Goal: Check status

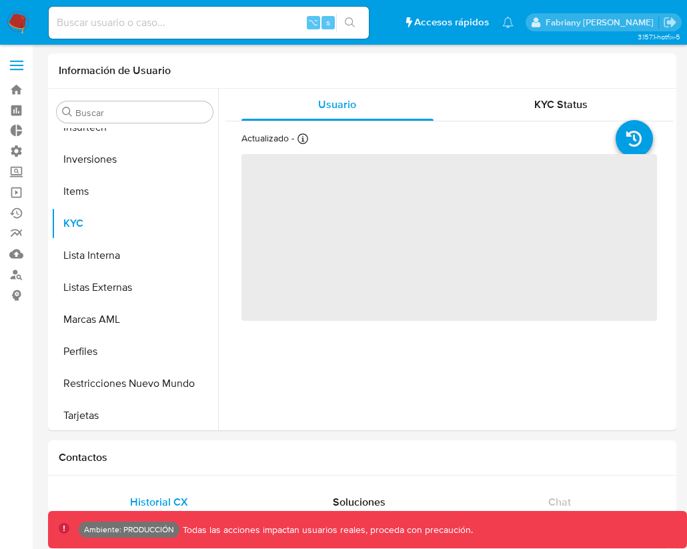
scroll to position [627, 0]
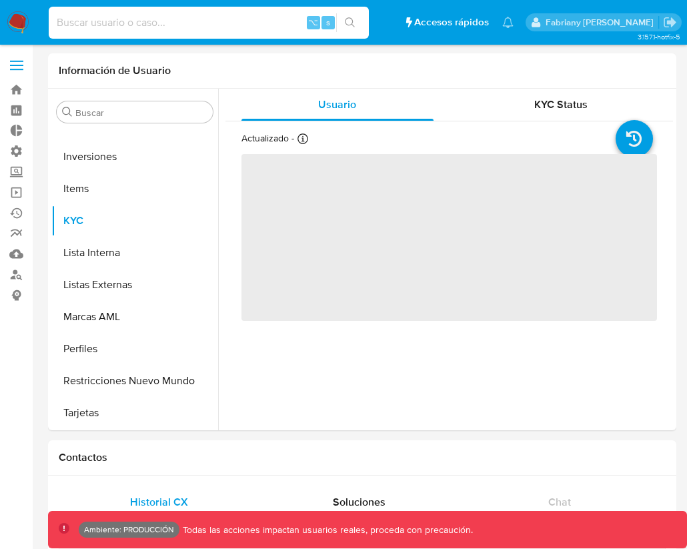
click at [193, 18] on input at bounding box center [209, 22] width 320 height 17
paste input "2654050461"
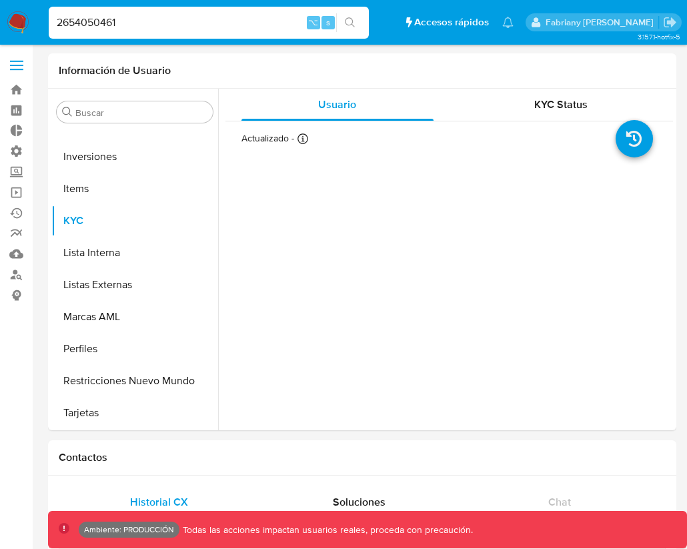
type input "2654050461"
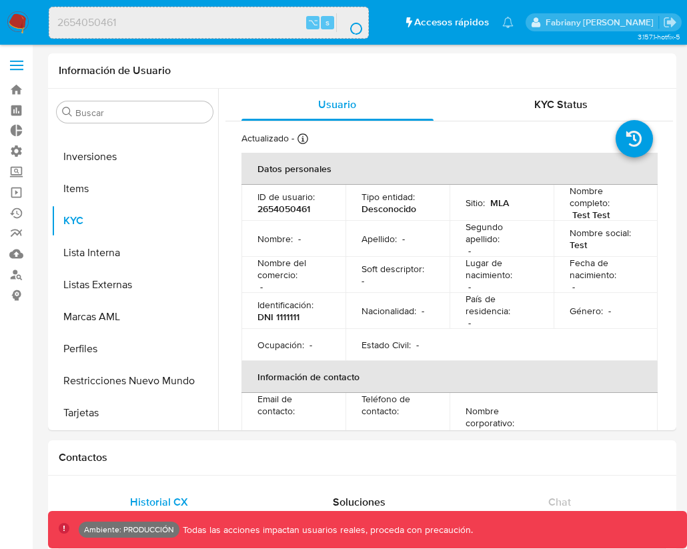
select select "10"
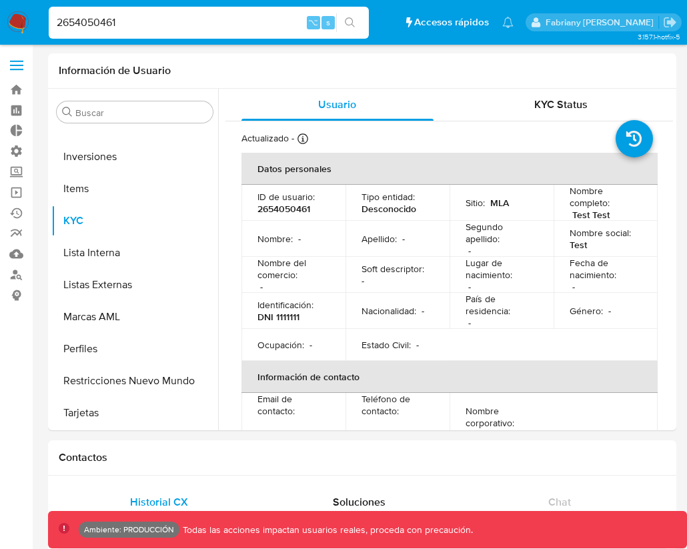
click at [203, 24] on input "2654050461" at bounding box center [209, 22] width 320 height 17
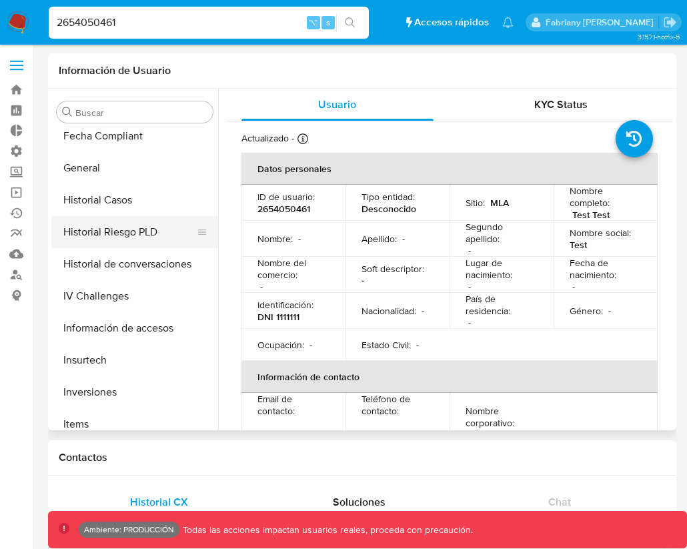
scroll to position [369, 0]
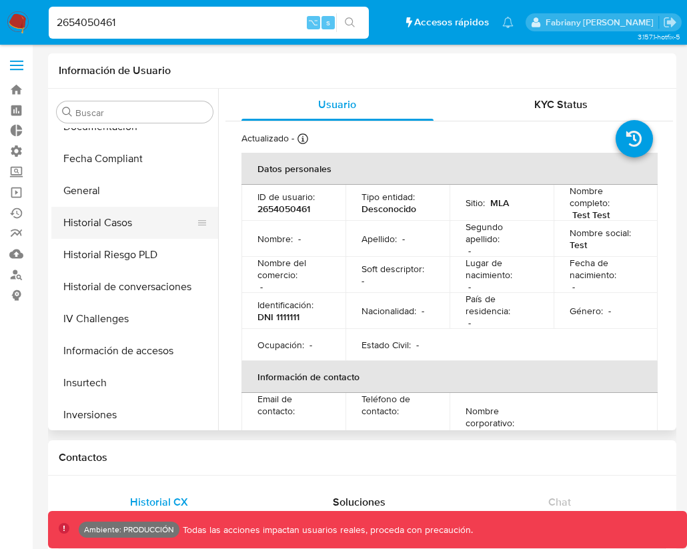
click at [107, 216] on button "Historial Casos" at bounding box center [129, 223] width 156 height 32
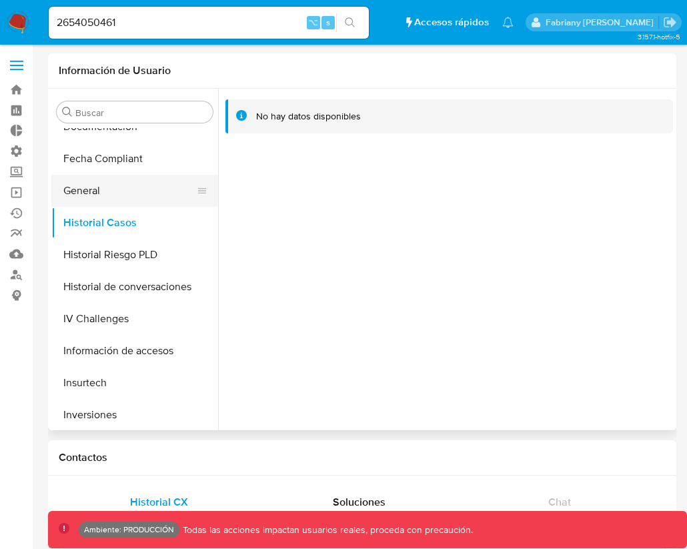
click at [106, 196] on button "General" at bounding box center [129, 191] width 156 height 32
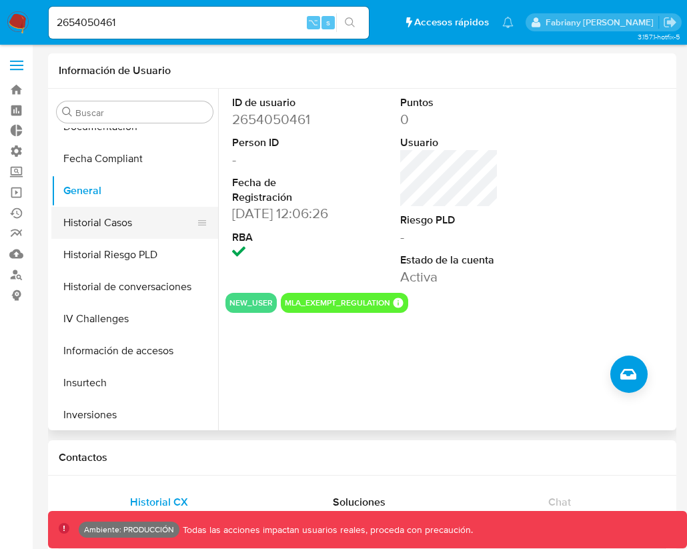
click at [100, 223] on button "Historial Casos" at bounding box center [129, 223] width 156 height 32
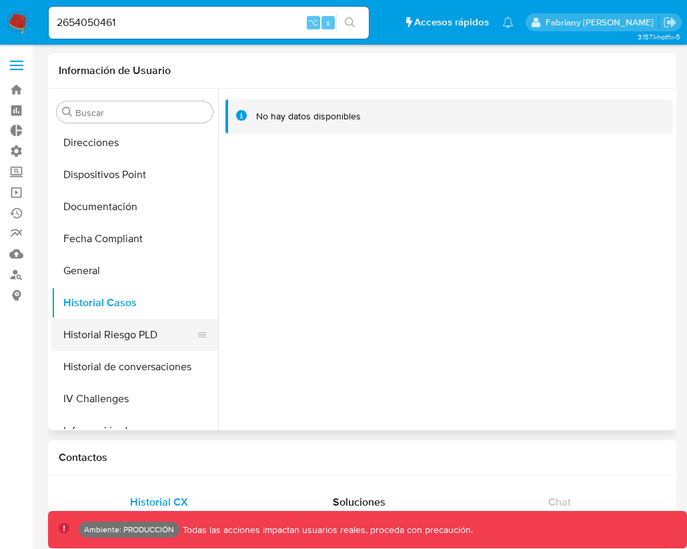
scroll to position [261, 0]
